Goal: Task Accomplishment & Management: Manage account settings

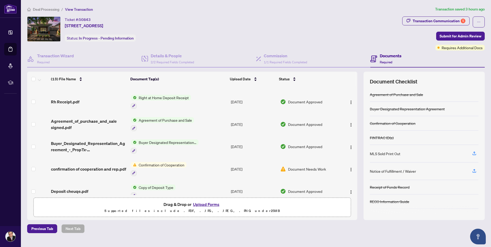
scroll to position [177, 0]
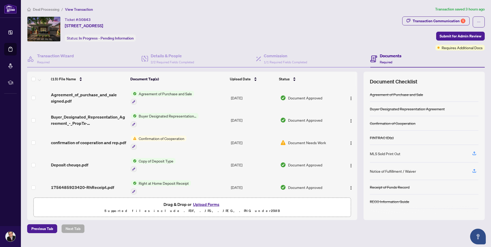
click at [205, 204] on button "Upload Forms" at bounding box center [207, 204] width 30 height 7
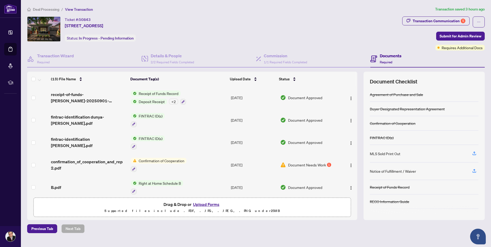
scroll to position [21, 0]
click at [153, 158] on span "Confirmation of Cooperation" at bounding box center [162, 161] width 50 height 6
click at [110, 159] on span "confirmation_of_cooperation_and_rep 2.pdf" at bounding box center [89, 165] width 76 height 13
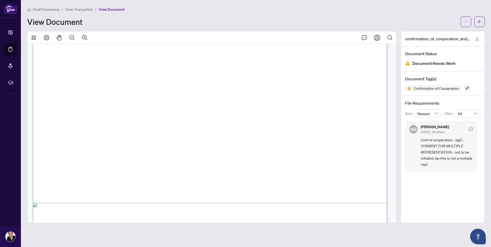
scroll to position [183, 0]
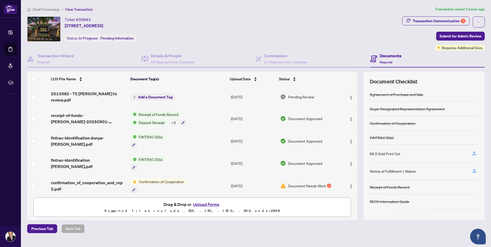
click at [200, 204] on button "Upload Forms" at bounding box center [207, 204] width 30 height 7
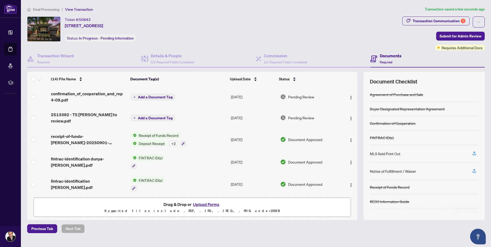
click at [138, 116] on span "Add a Document Tag" at bounding box center [155, 118] width 35 height 4
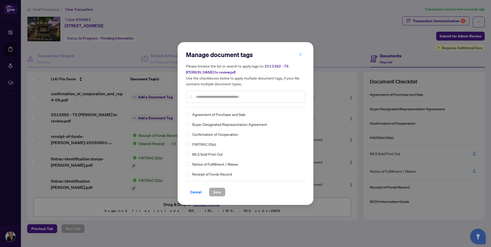
click at [300, 56] on icon "close" at bounding box center [301, 55] width 4 height 4
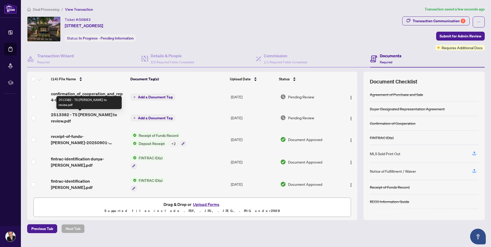
click at [97, 115] on span "2513382 - TS Jay to review.pdf" at bounding box center [89, 117] width 76 height 13
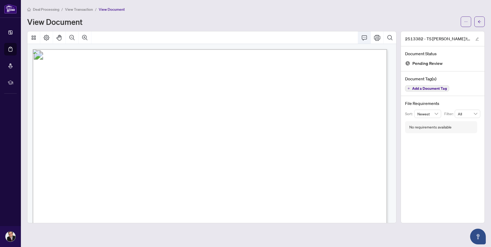
click at [365, 39] on icon "Comment" at bounding box center [364, 37] width 5 height 5
click at [365, 36] on icon "Comment" at bounding box center [364, 37] width 6 height 6
click at [466, 22] on icon "ellipsis" at bounding box center [466, 22] width 4 height 4
click at [436, 33] on span "Download" at bounding box center [447, 33] width 40 height 6
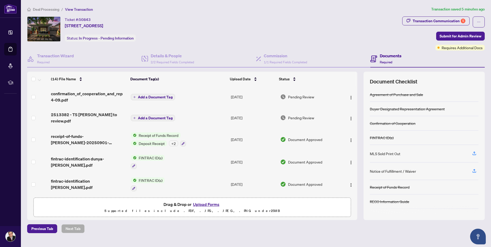
click at [208, 203] on button "Upload Forms" at bounding box center [207, 204] width 30 height 7
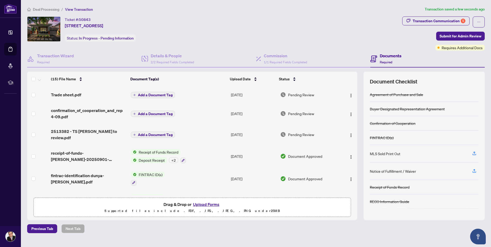
click at [161, 97] on button "Add a Document Tag" at bounding box center [153, 95] width 44 height 6
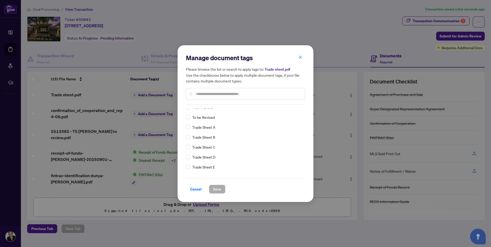
scroll to position [1150, 0]
click at [300, 58] on icon "close" at bounding box center [301, 57] width 4 height 4
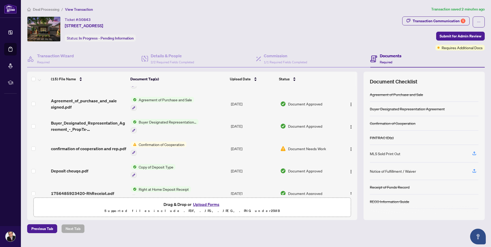
scroll to position [215, 0]
